Goal: Transaction & Acquisition: Purchase product/service

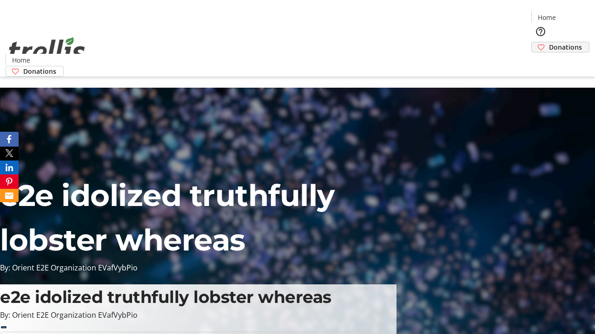
click at [549, 42] on span "Donations" at bounding box center [565, 47] width 33 height 10
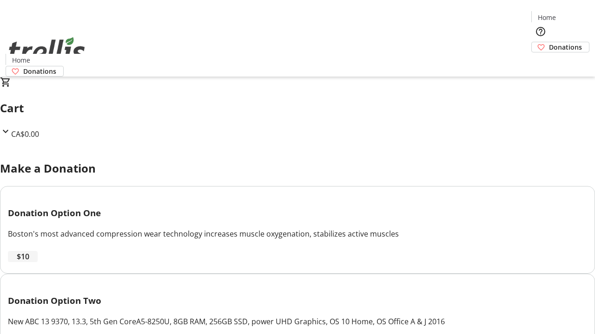
click at [29, 262] on span "$10" at bounding box center [23, 256] width 13 height 11
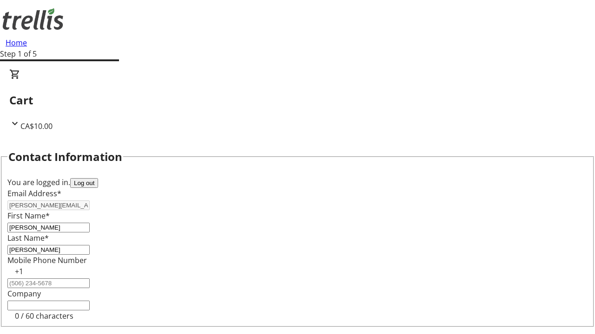
select select "CA"
type input "[STREET_ADDRESS][PERSON_NAME]"
type input "Kelowna"
select select "BC"
type input "Kelowna"
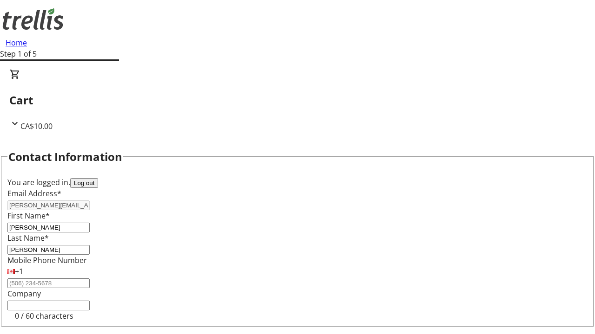
type input "V1Y 0C2"
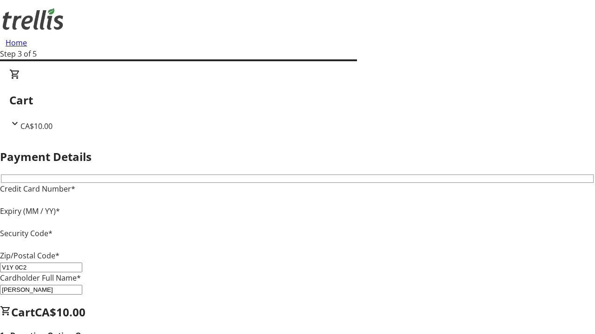
type input "V1Y 0C2"
